Goal: Navigation & Orientation: Find specific page/section

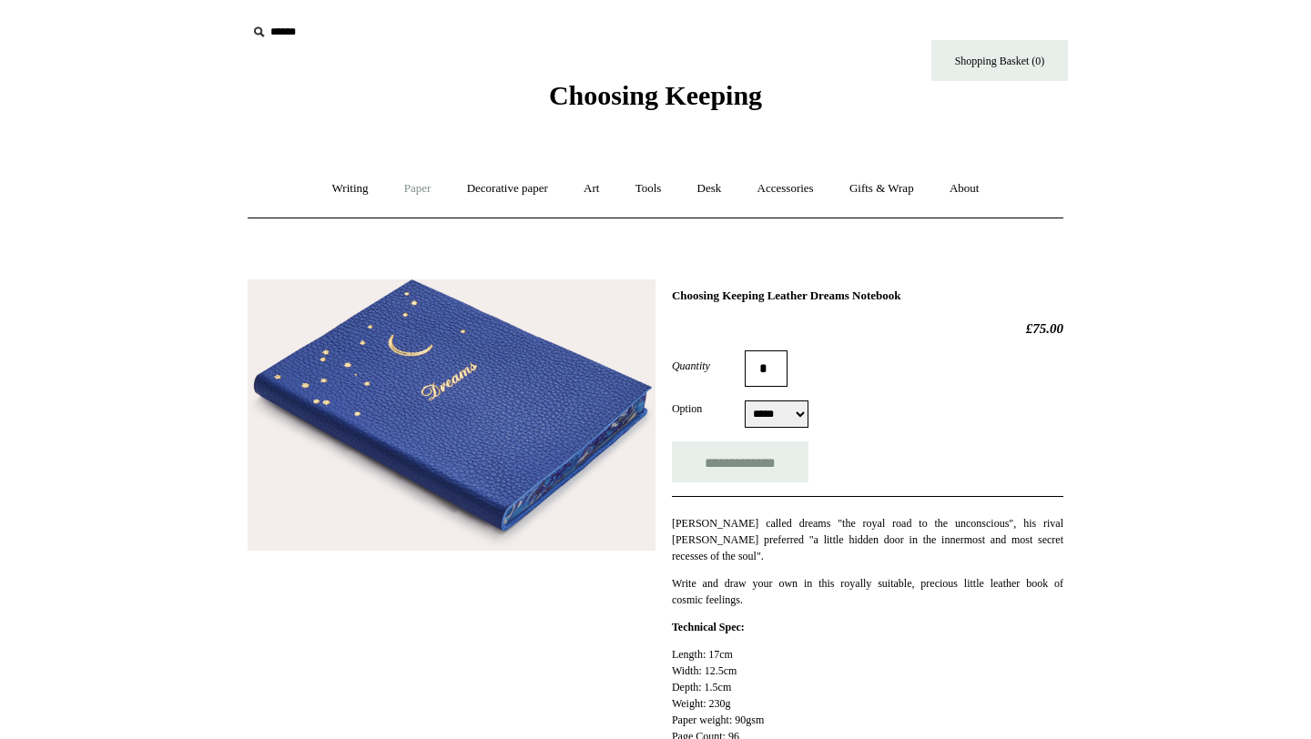
click at [397, 176] on link "Paper +" at bounding box center [418, 189] width 60 height 48
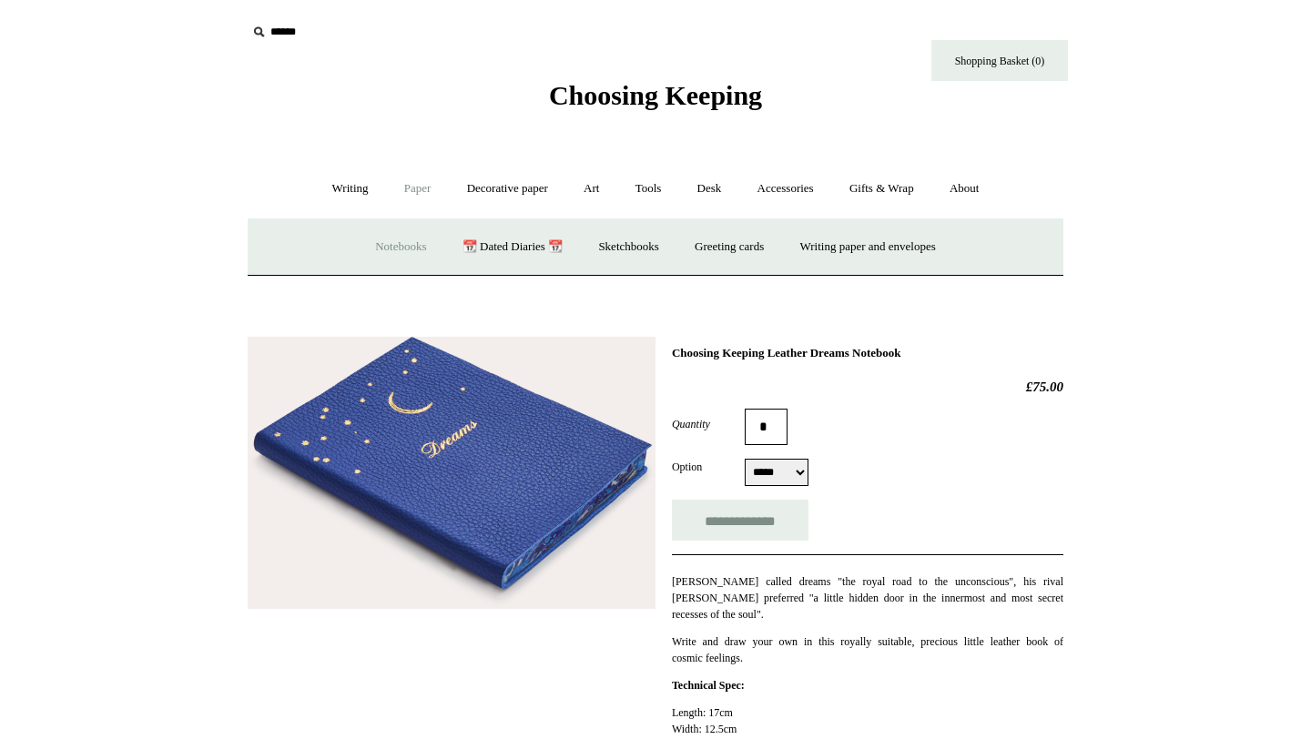
click at [370, 244] on link "Notebooks +" at bounding box center [401, 247] width 84 height 48
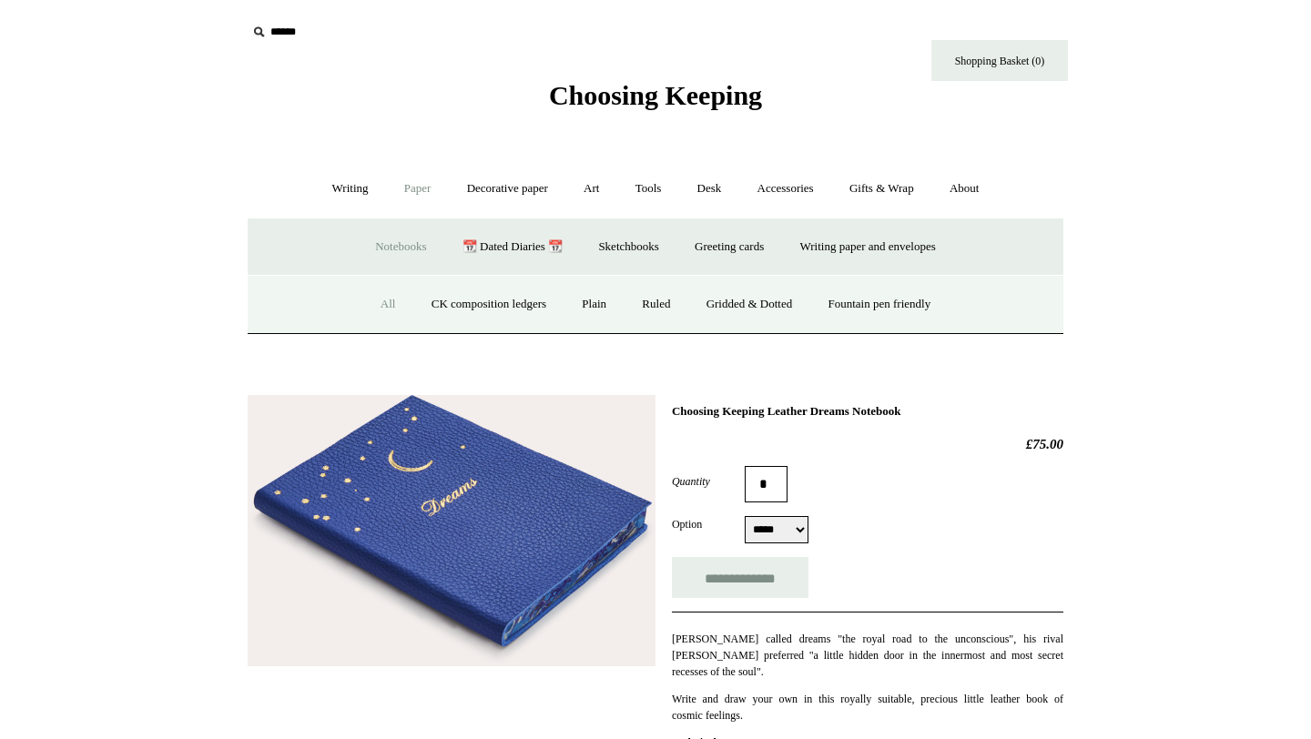
click at [366, 289] on link "All" at bounding box center [388, 304] width 48 height 48
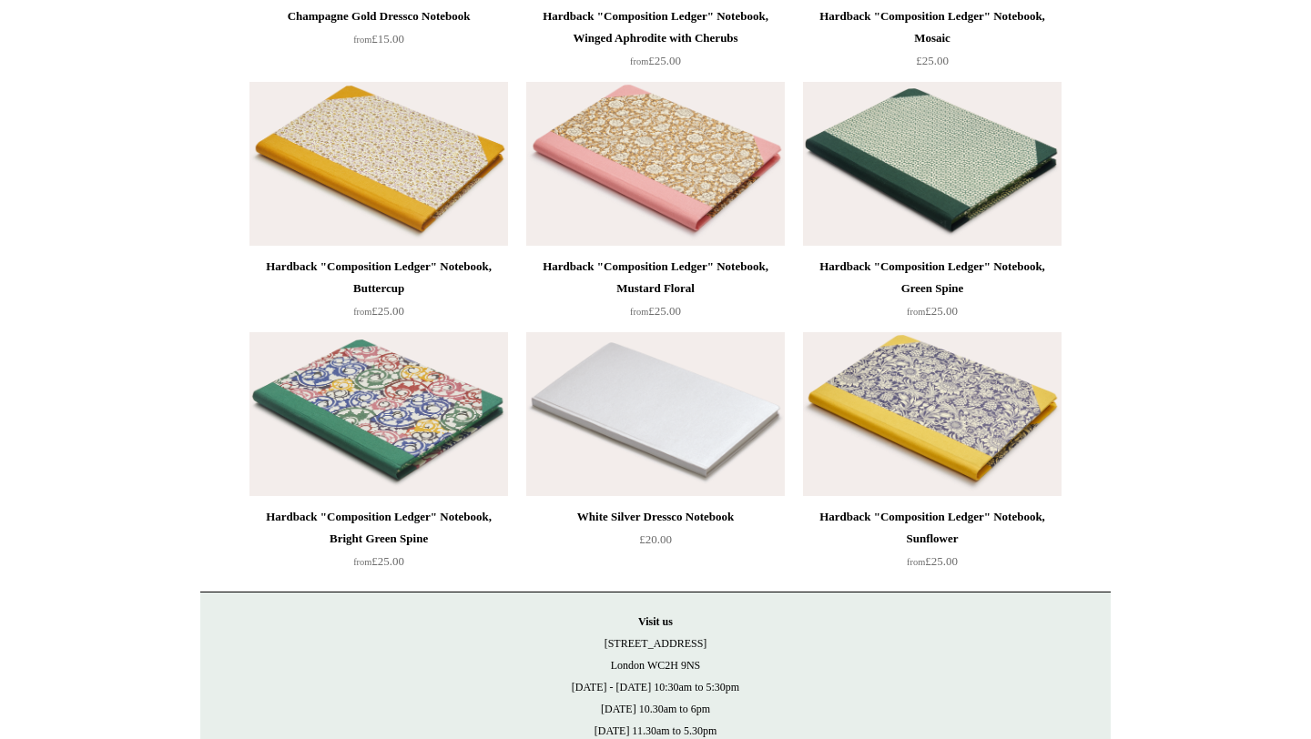
scroll to position [15728, 0]
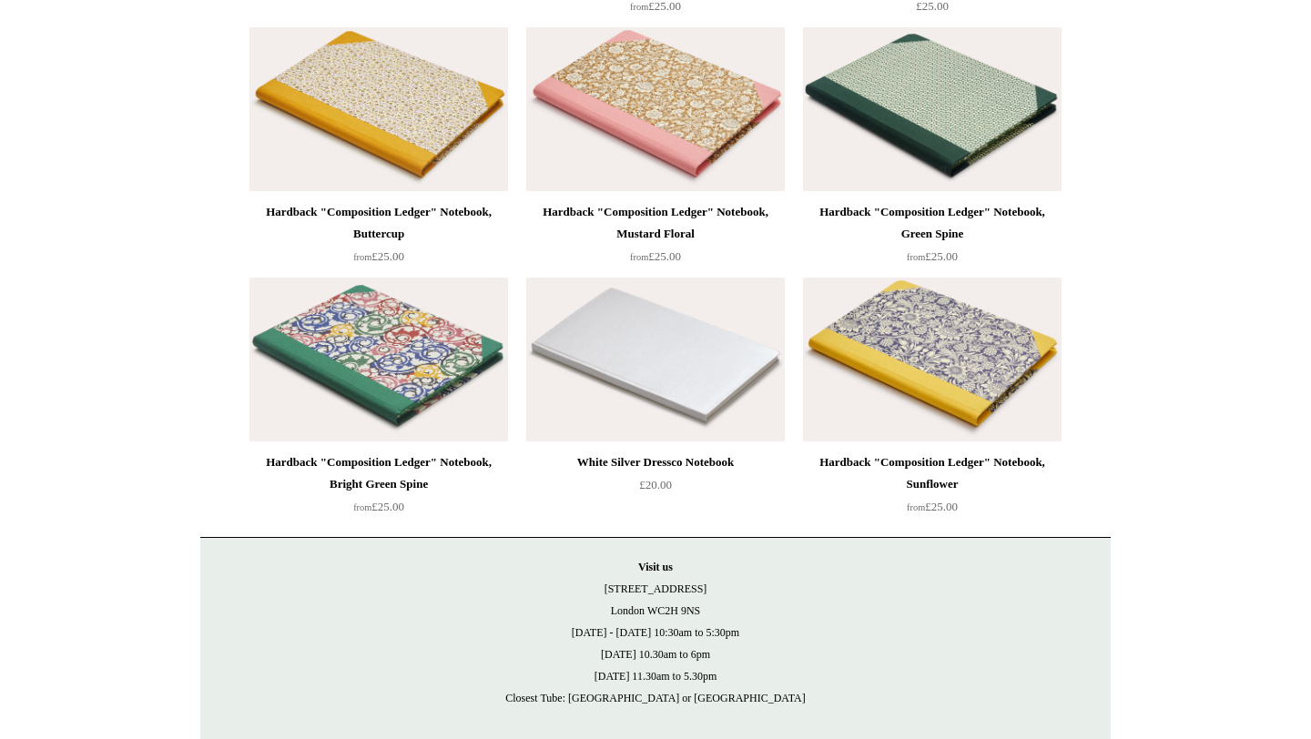
click at [404, 393] on img at bounding box center [378, 360] width 258 height 164
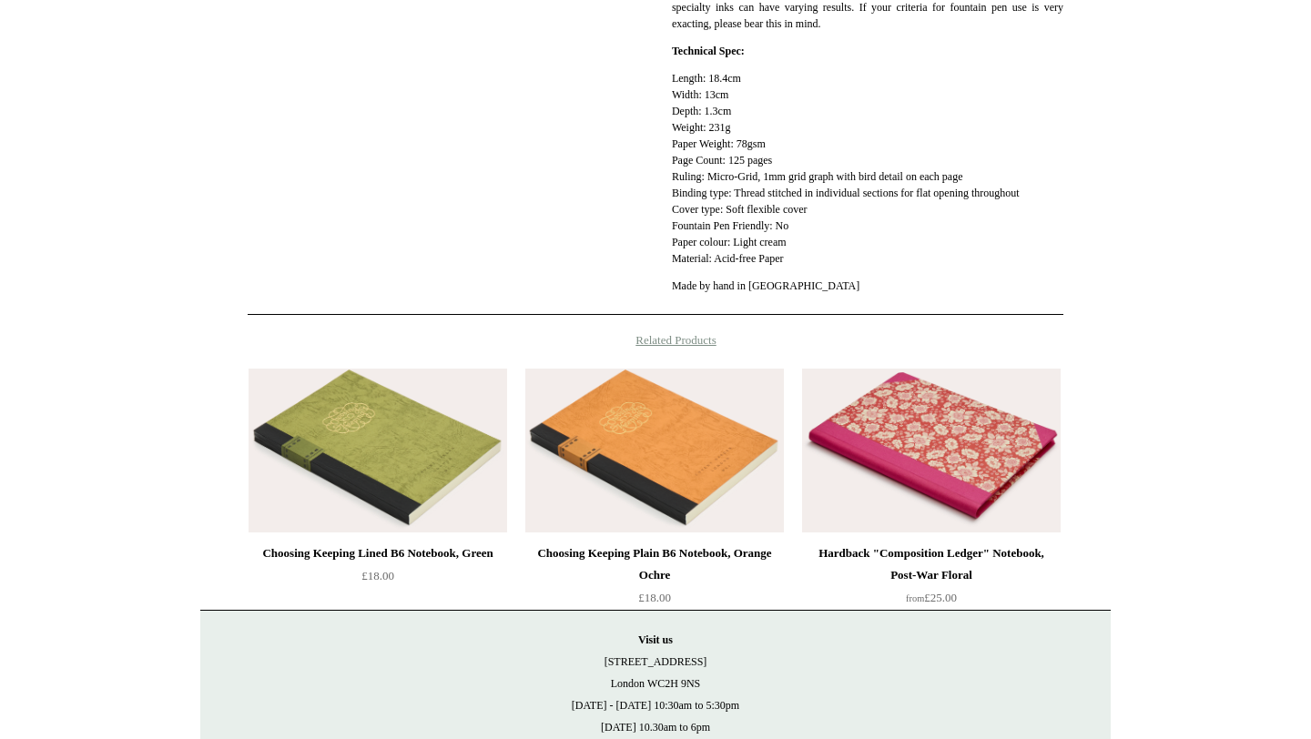
scroll to position [910, 0]
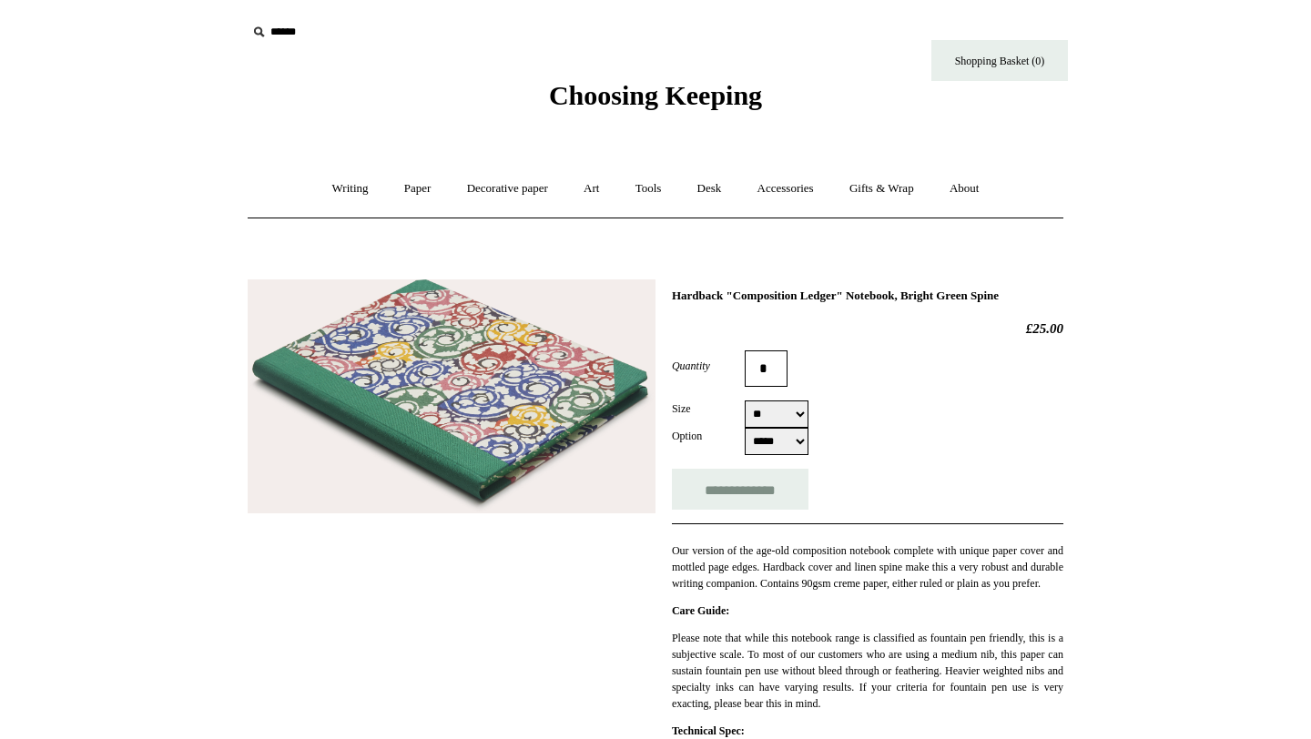
click at [420, 406] on img at bounding box center [452, 396] width 408 height 235
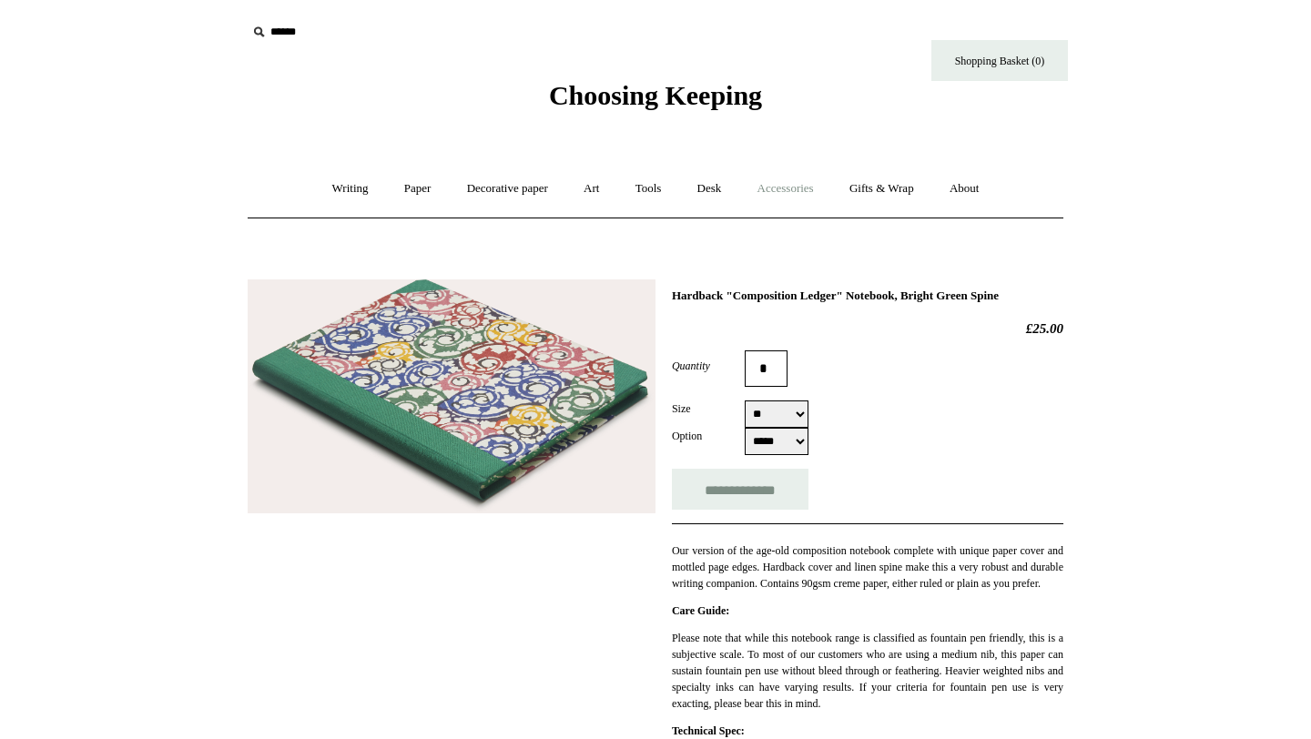
click at [809, 193] on link "Accessories +" at bounding box center [785, 189] width 89 height 48
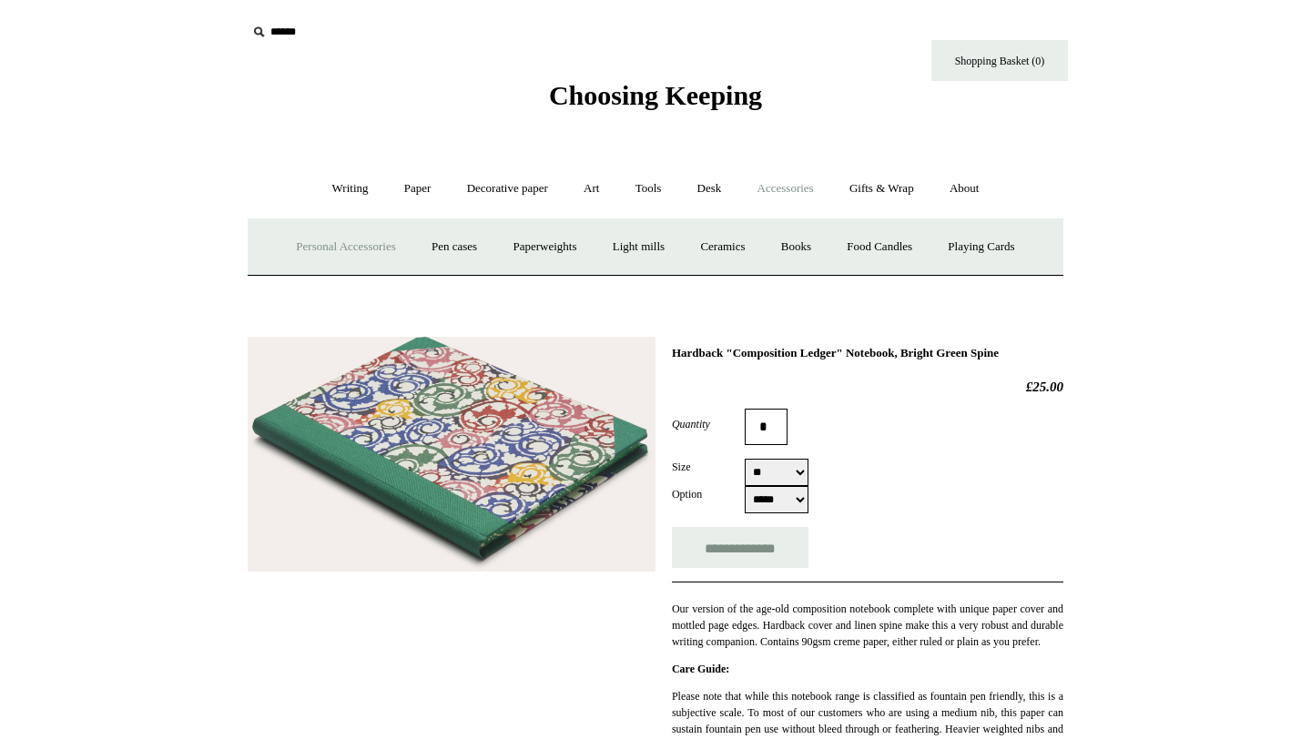
click at [306, 246] on link "Personal Accessories +" at bounding box center [345, 247] width 132 height 48
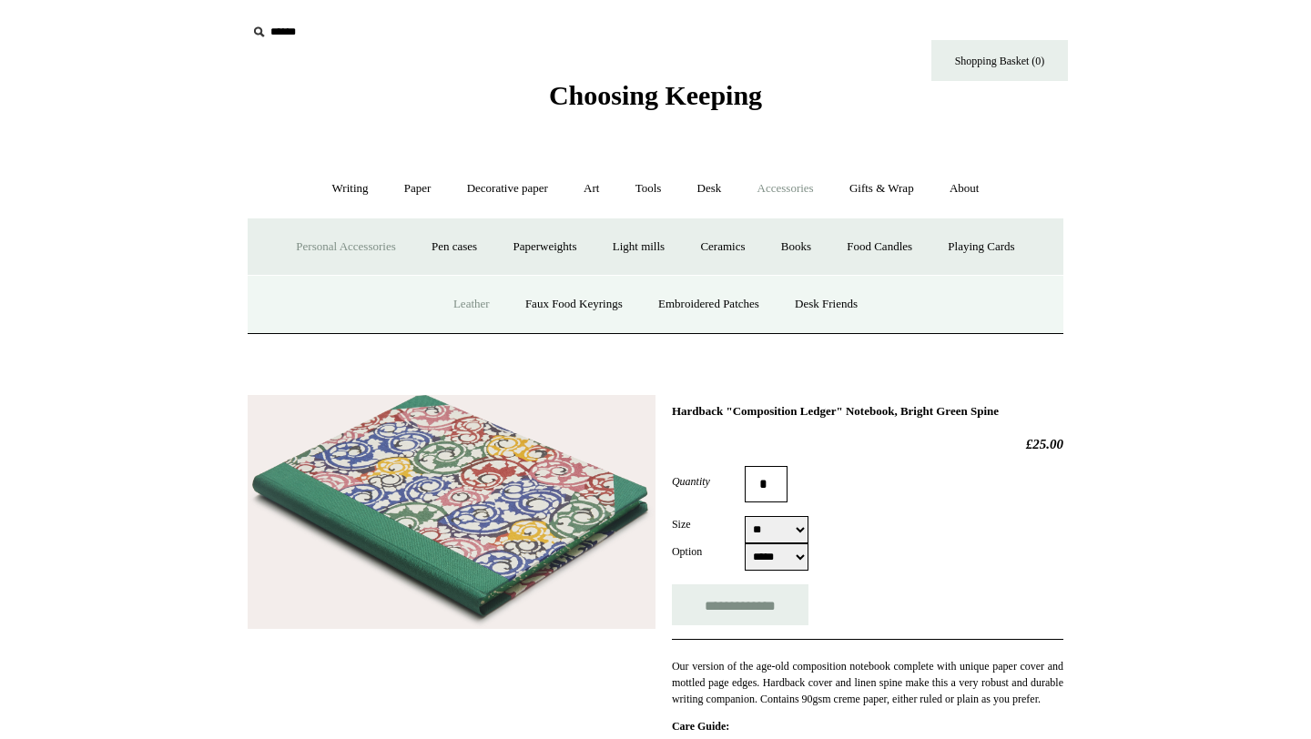
click at [462, 311] on link "Leather" at bounding box center [471, 304] width 69 height 48
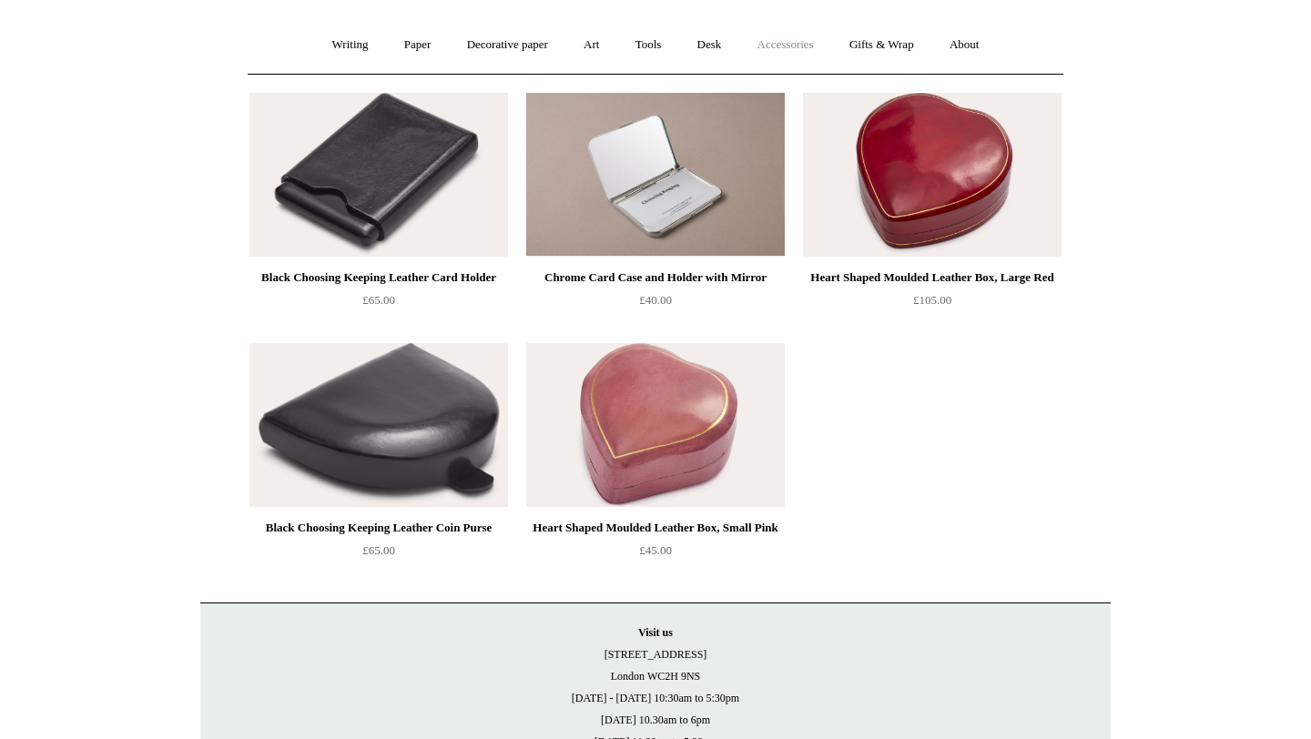
scroll to position [78, 0]
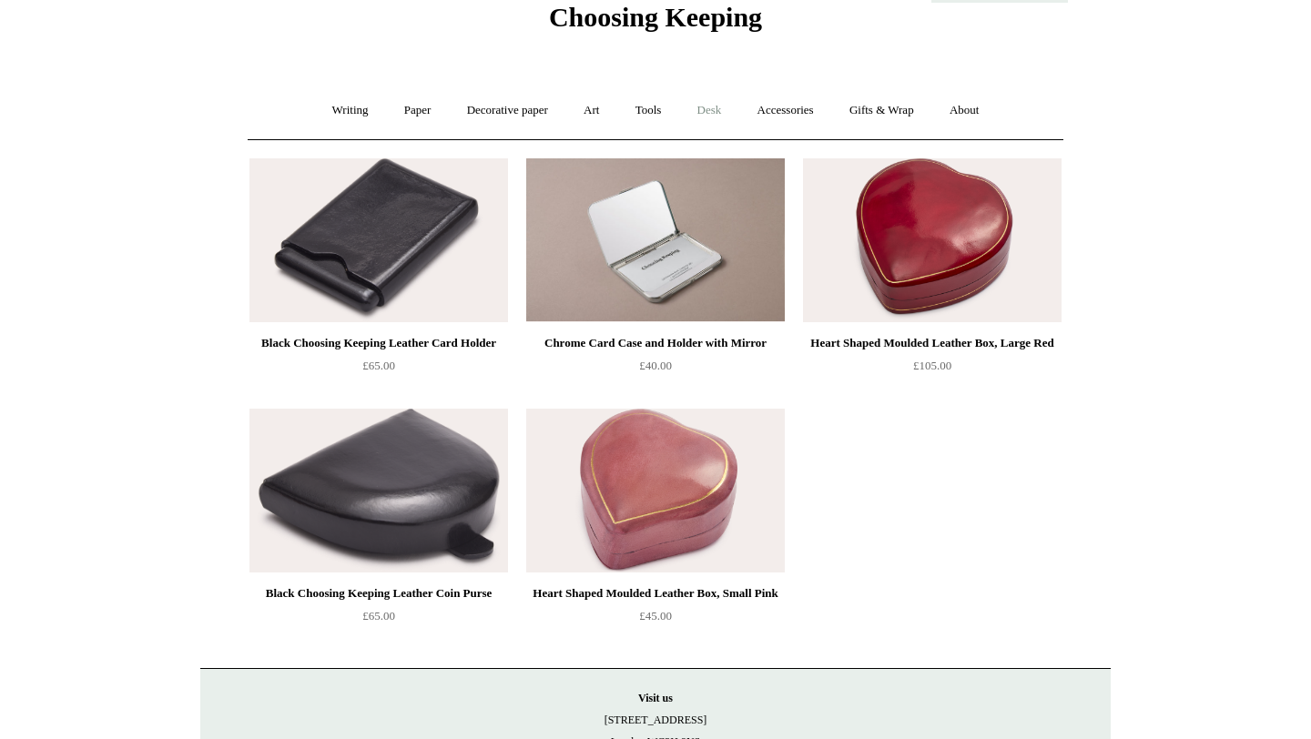
click at [718, 109] on link "Desk +" at bounding box center [709, 110] width 57 height 48
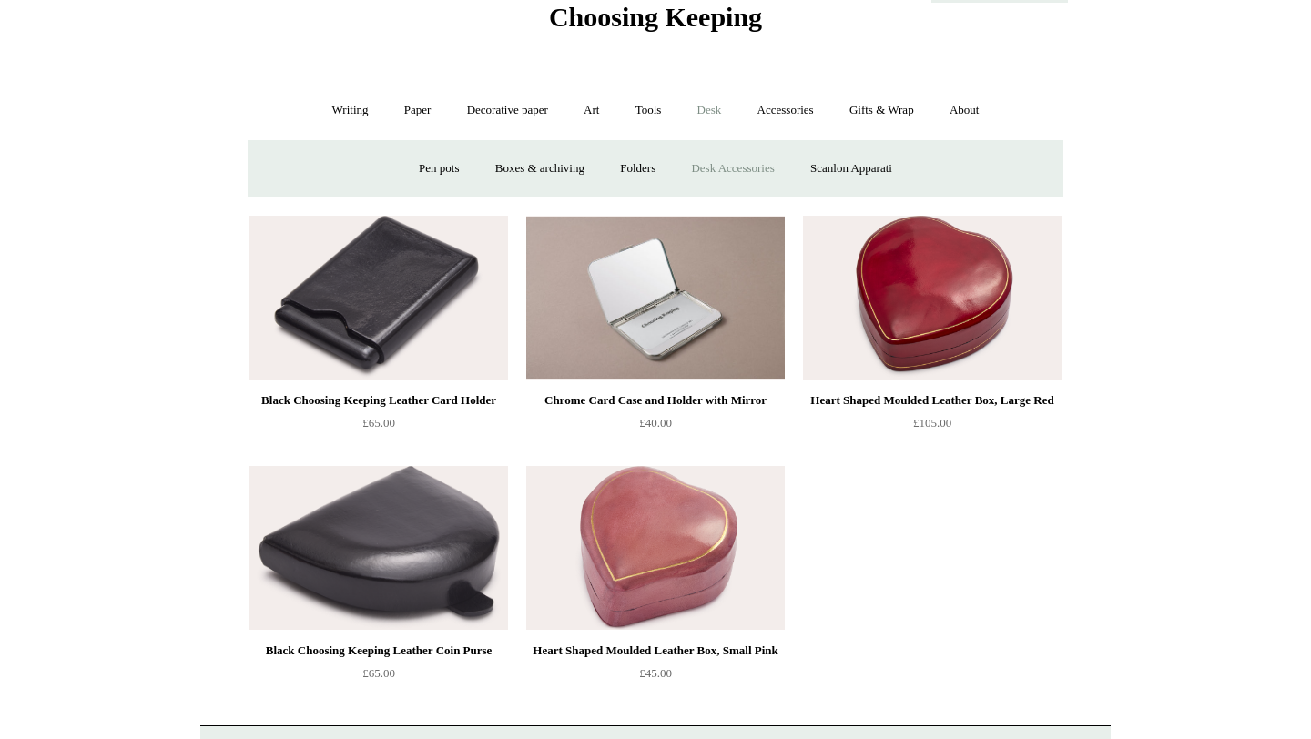
click at [720, 157] on link "Desk Accessories" at bounding box center [732, 169] width 116 height 48
